Goal: Information Seeking & Learning: Learn about a topic

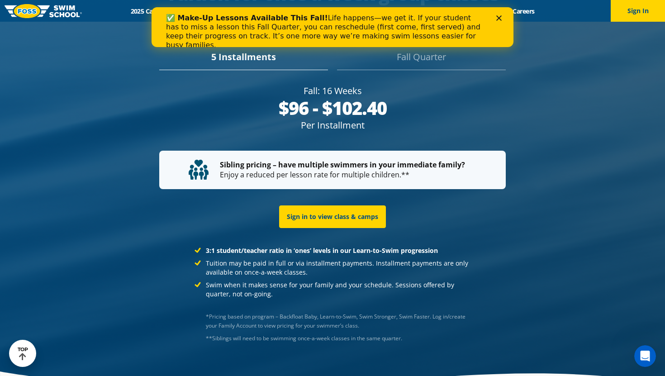
scroll to position [1732, 0]
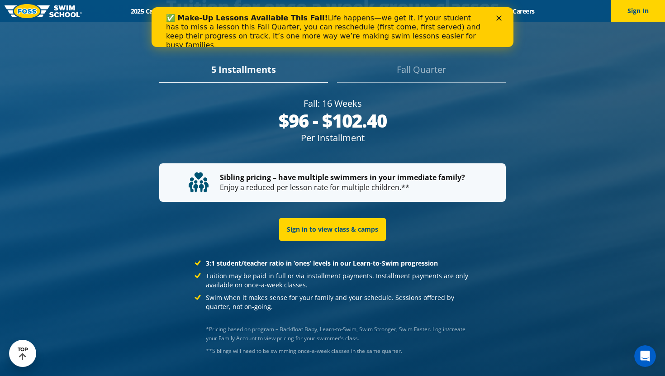
click at [423, 51] on div "5 Installments [GEOGRAPHIC_DATA]" at bounding box center [332, 67] width 427 height 32
click at [423, 63] on div "Fall Quarter" at bounding box center [421, 73] width 169 height 20
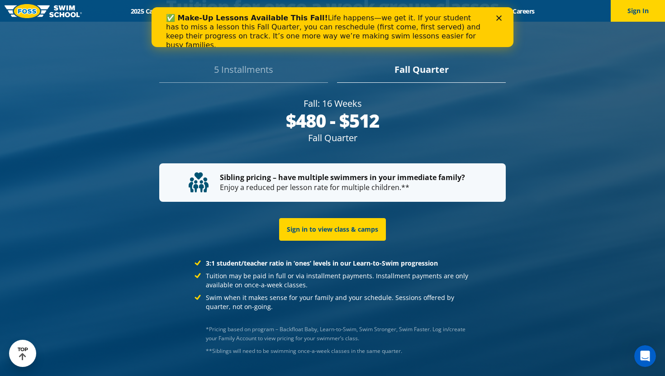
click at [500, 17] on polygon "Close" at bounding box center [498, 17] width 5 height 5
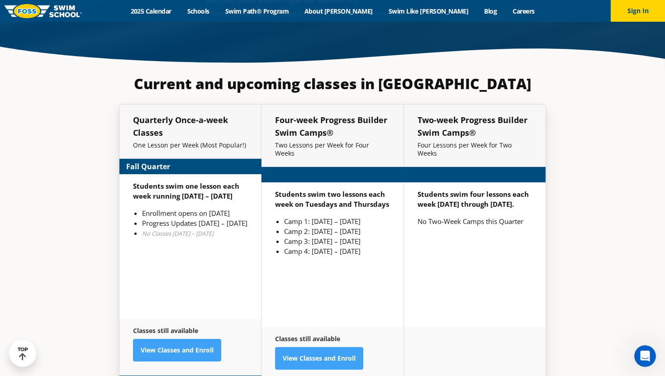
scroll to position [2082, 0]
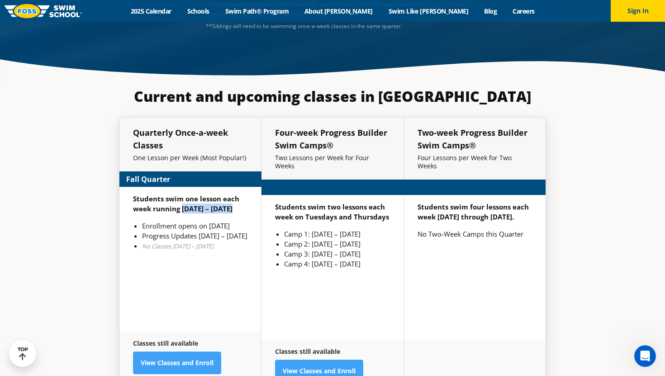
drag, startPoint x: 181, startPoint y: 195, endPoint x: 238, endPoint y: 193, distance: 57.0
click at [238, 193] on p "Students swim one lesson each week running [DATE] – [DATE]" at bounding box center [190, 203] width 114 height 20
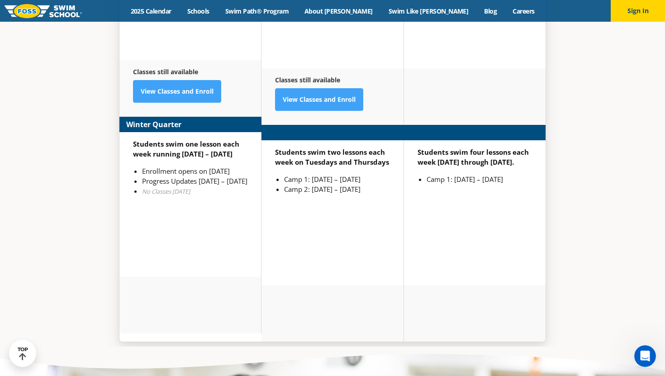
scroll to position [2329, 0]
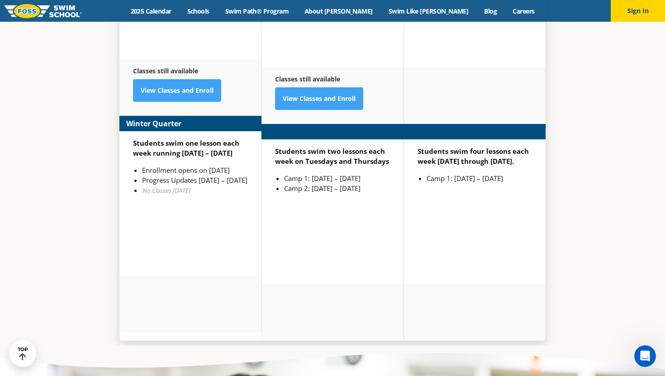
drag, startPoint x: 180, startPoint y: 140, endPoint x: 246, endPoint y: 137, distance: 66.1
click at [246, 138] on p "Students swim one lesson each week running [DATE] – [DATE]" at bounding box center [190, 148] width 114 height 20
drag, startPoint x: 239, startPoint y: 159, endPoint x: 206, endPoint y: 159, distance: 33.0
click at [206, 165] on li "Enrollment opens on [DATE]" at bounding box center [194, 170] width 105 height 10
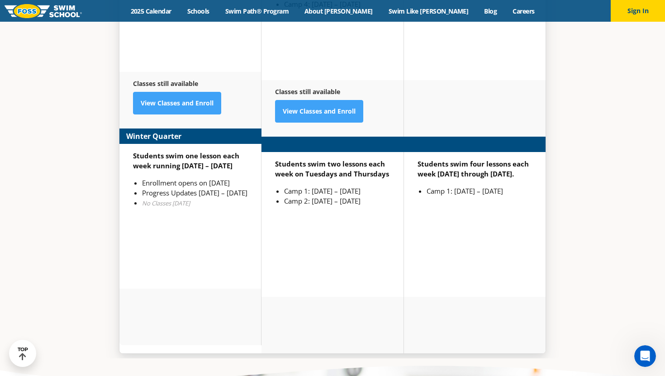
scroll to position [2354, 0]
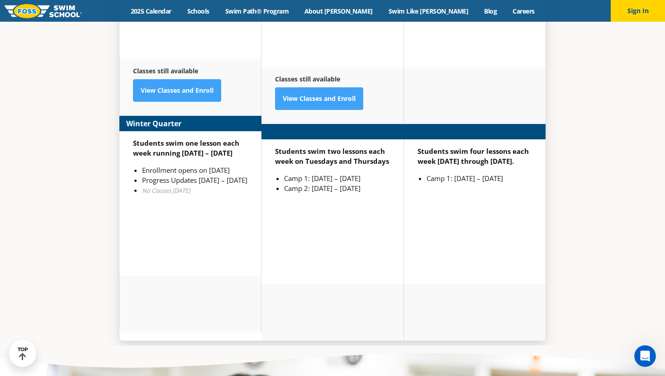
drag, startPoint x: 182, startPoint y: 139, endPoint x: 249, endPoint y: 139, distance: 67.4
click at [249, 139] on div "Students swim one lesson each week running [DATE] – [DATE] Enrollment opens on …" at bounding box center [190, 203] width 142 height 145
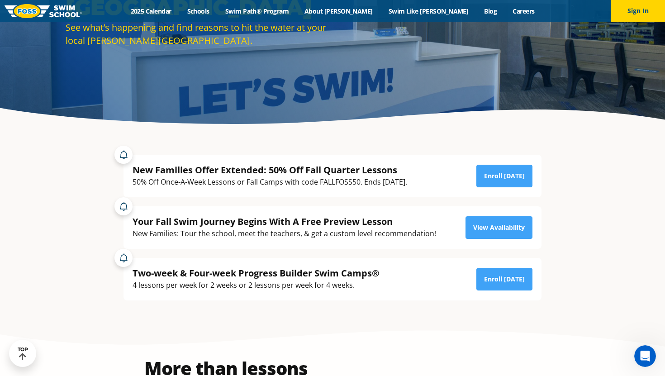
scroll to position [0, 0]
